Goal: Task Accomplishment & Management: Manage account settings

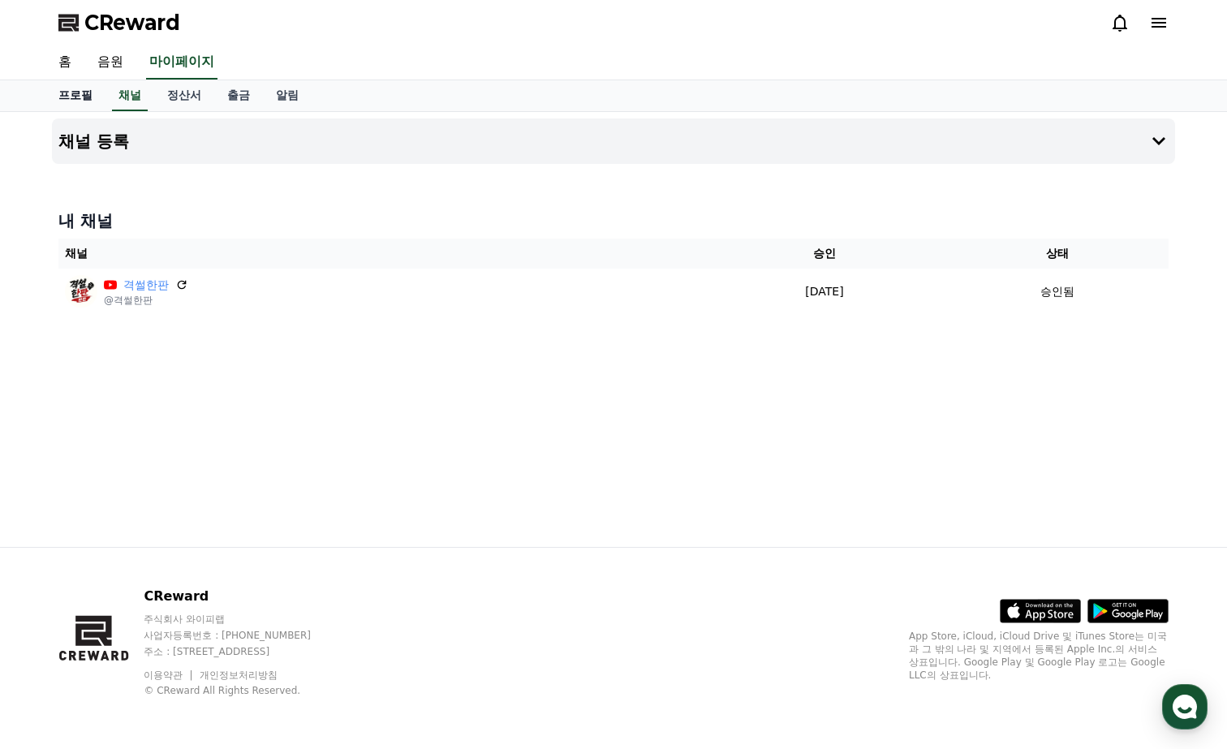
click at [68, 93] on link "프로필" at bounding box center [75, 95] width 60 height 31
select select "**********"
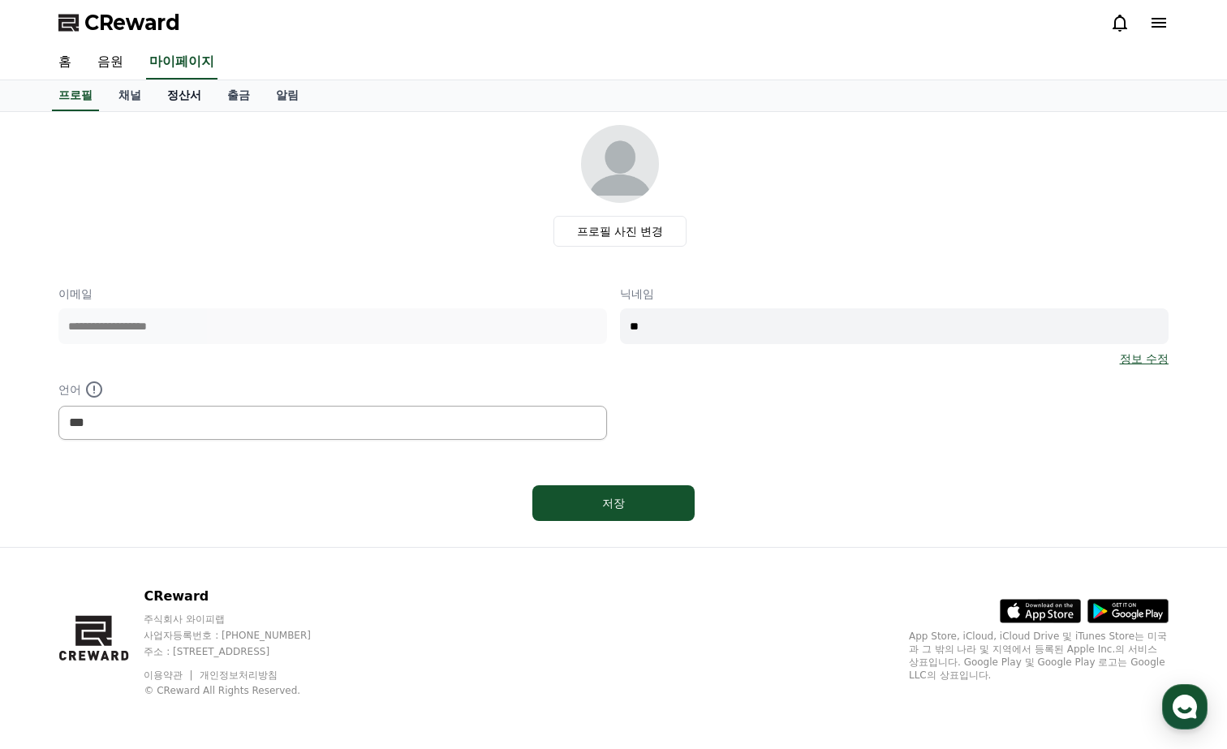
click at [156, 94] on link "정산서" at bounding box center [184, 95] width 60 height 31
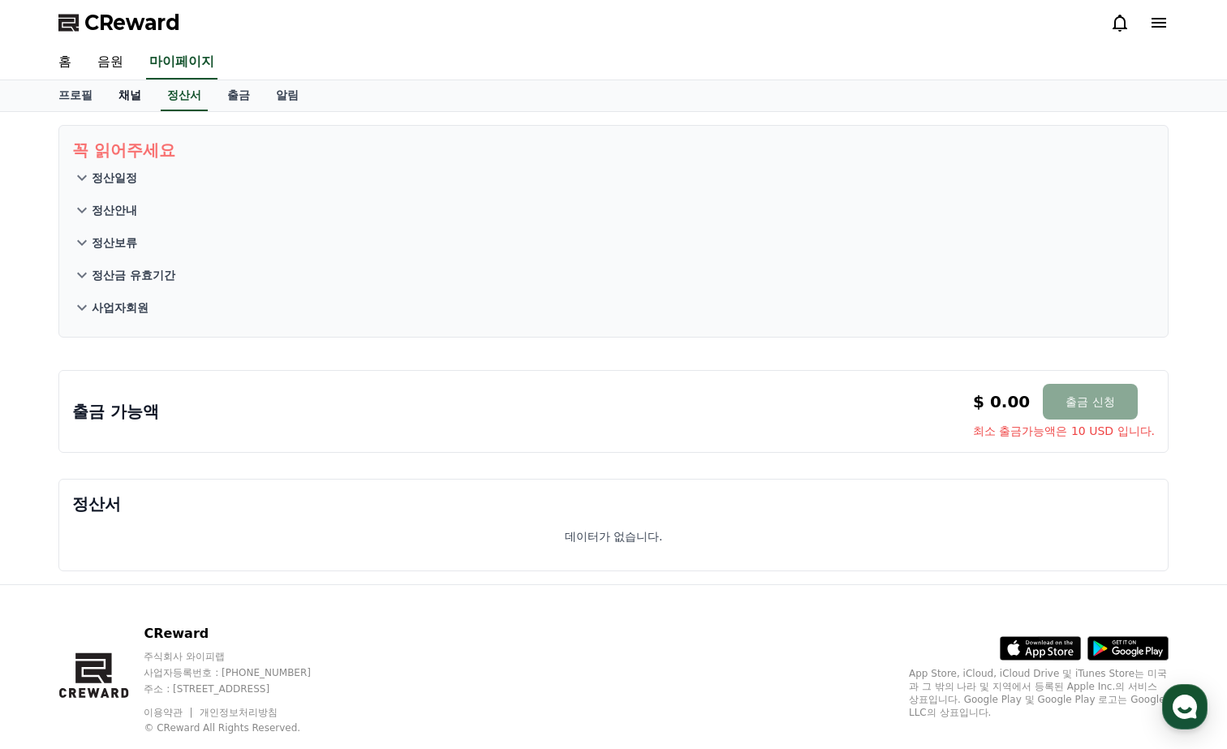
click at [122, 93] on link "채널" at bounding box center [130, 95] width 49 height 31
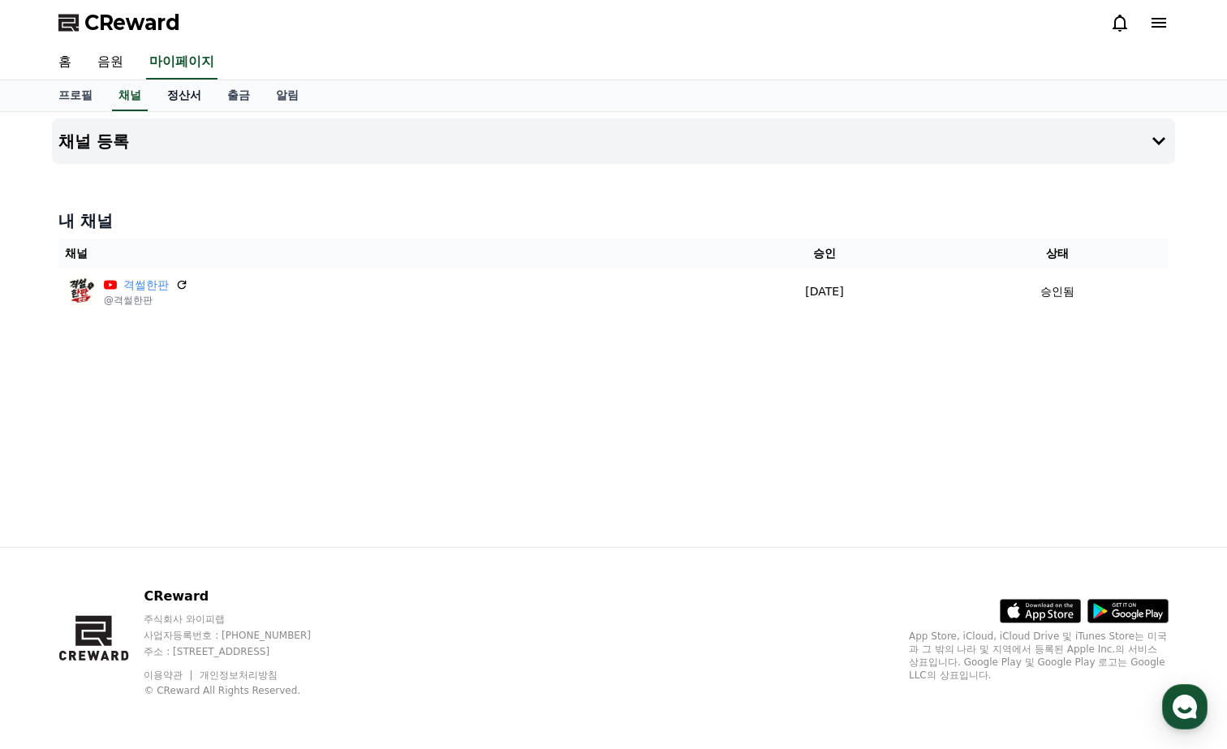
click at [162, 93] on link "정산서" at bounding box center [184, 95] width 60 height 31
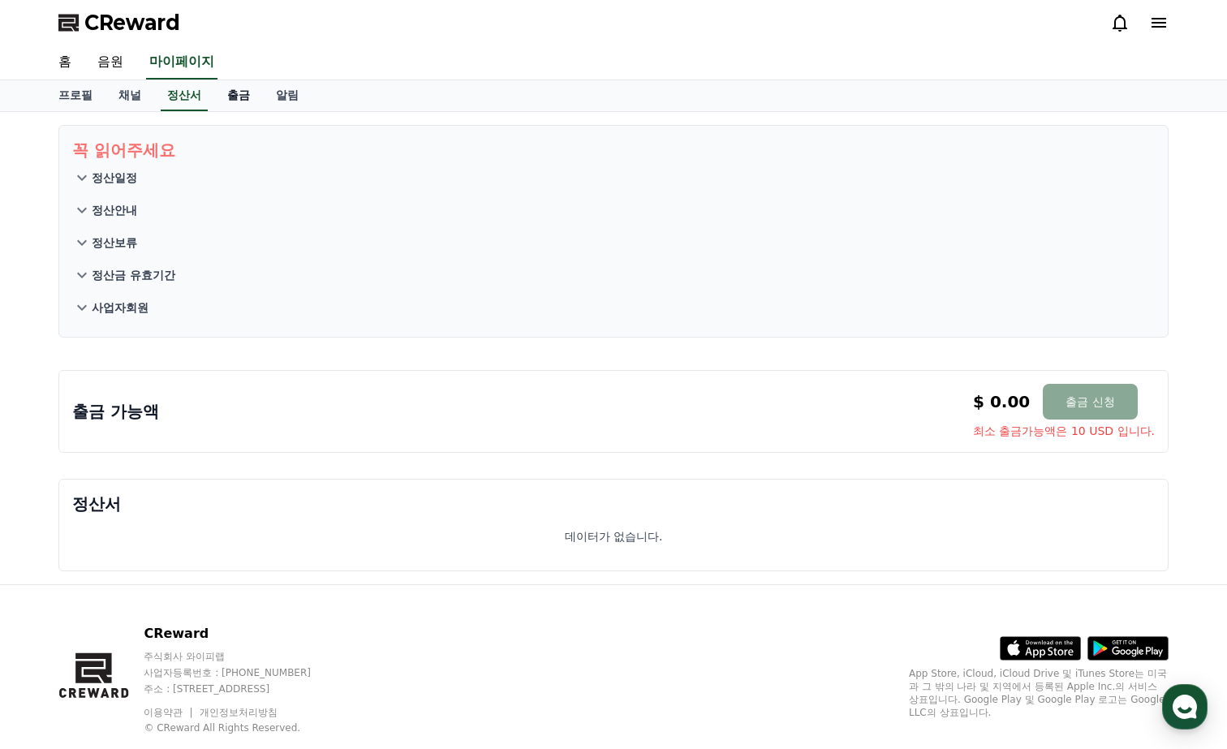
click at [224, 90] on link "출금" at bounding box center [238, 95] width 49 height 31
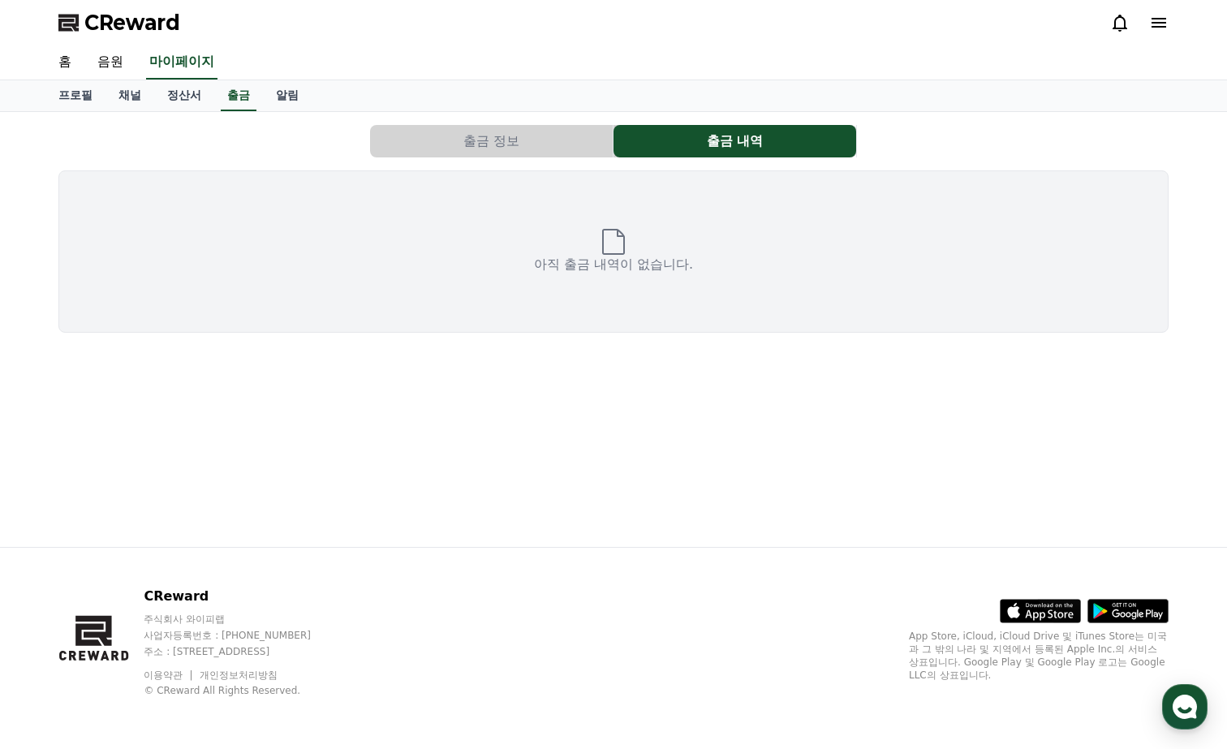
click at [498, 157] on div "출금 정보 출금 내역 아직 출금 내역이 없습니다." at bounding box center [613, 229] width 1123 height 221
click at [498, 147] on button "출금 정보" at bounding box center [491, 141] width 243 height 32
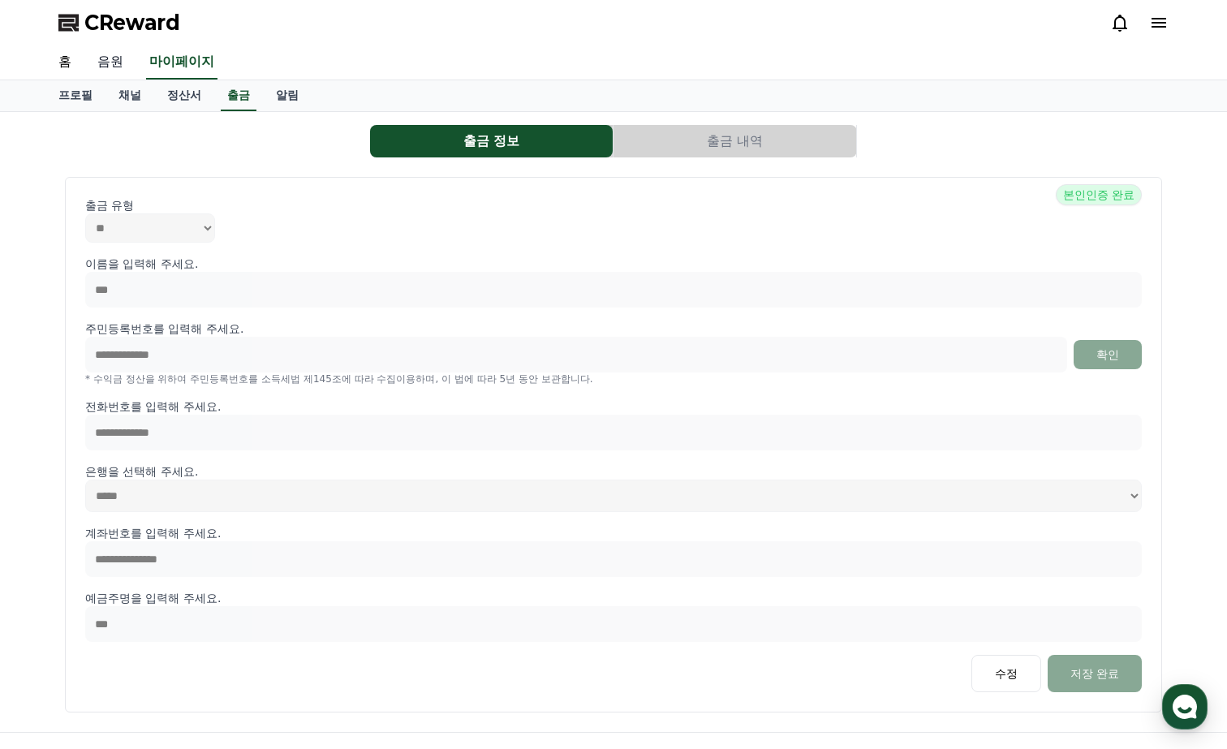
click at [114, 60] on link "음원" at bounding box center [110, 62] width 52 height 34
